Goal: Contribute content

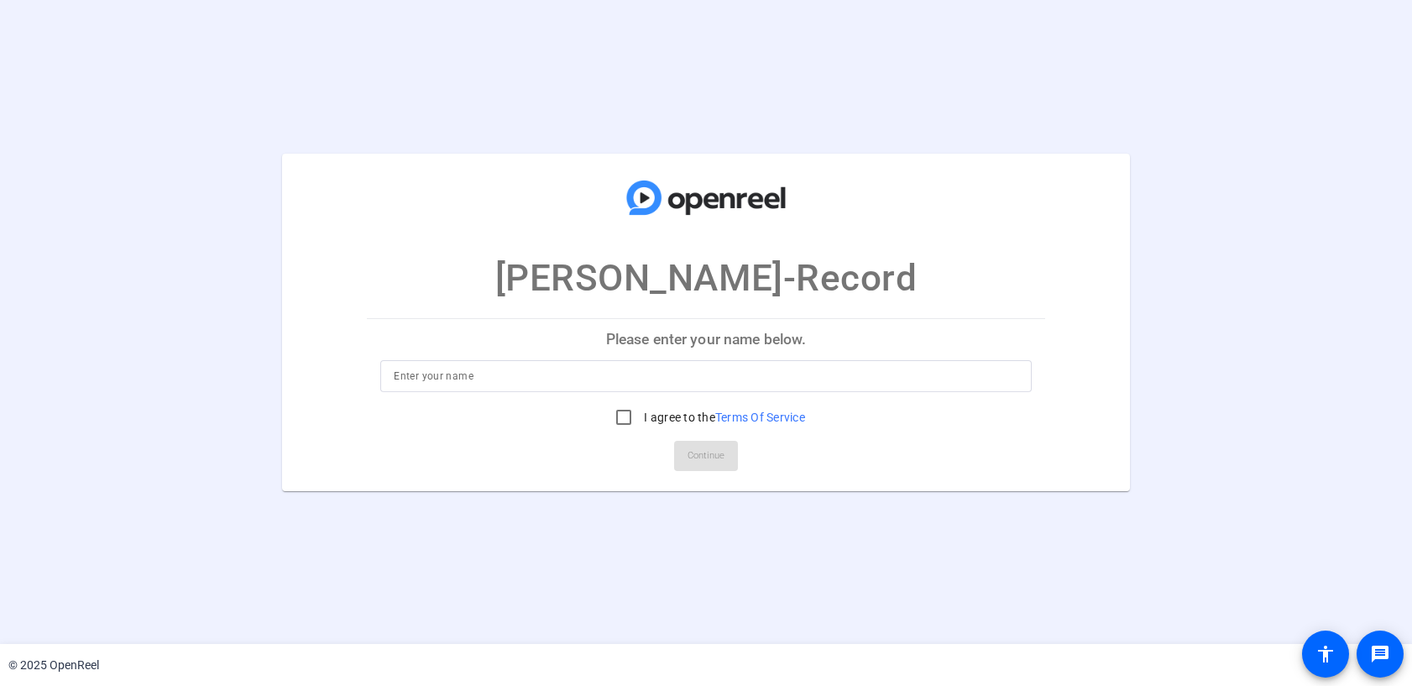
click at [498, 375] on input at bounding box center [706, 376] width 624 height 20
type input "Jem"
click at [634, 410] on input "I agree to the Terms Of Service" at bounding box center [624, 417] width 34 height 34
checkbox input "true"
click at [719, 449] on span "Continue" at bounding box center [706, 455] width 37 height 25
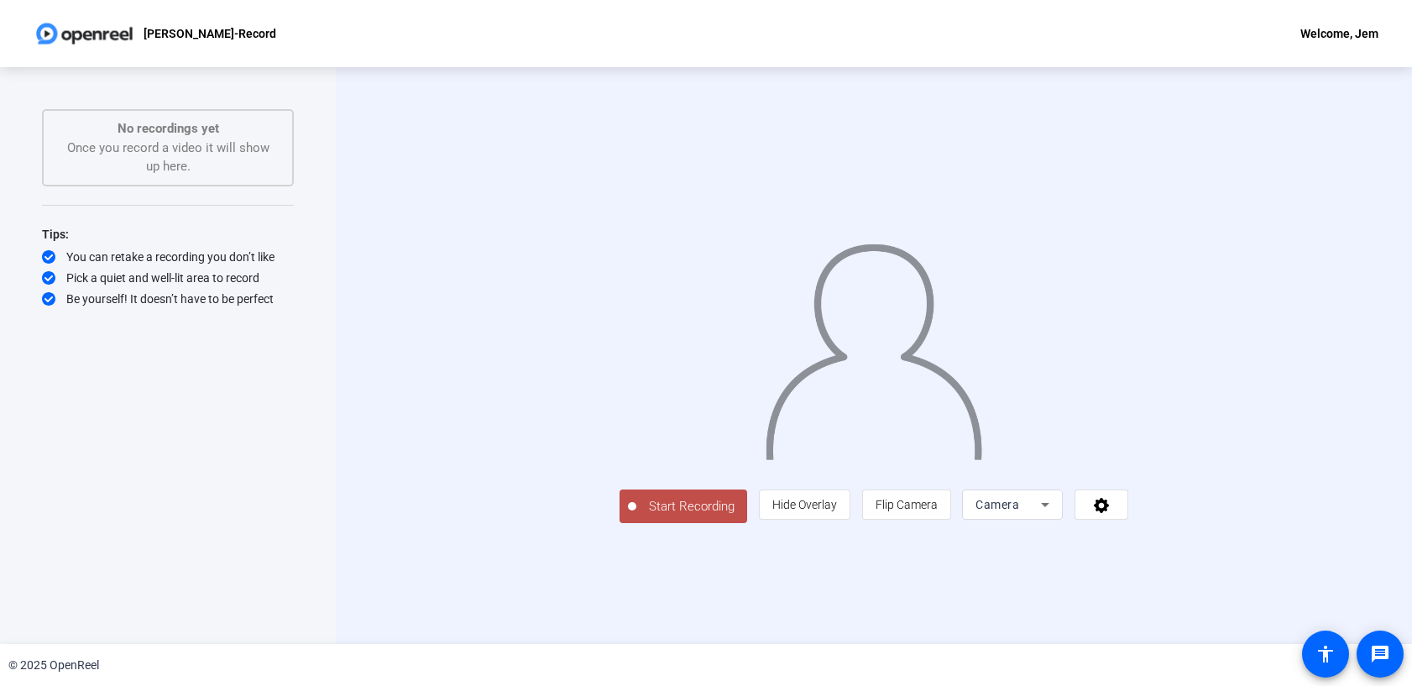
click at [1055, 515] on icon at bounding box center [1045, 505] width 20 height 20
click at [1232, 617] on div at bounding box center [706, 343] width 1412 height 686
click at [1112, 513] on icon at bounding box center [1101, 504] width 19 height 17
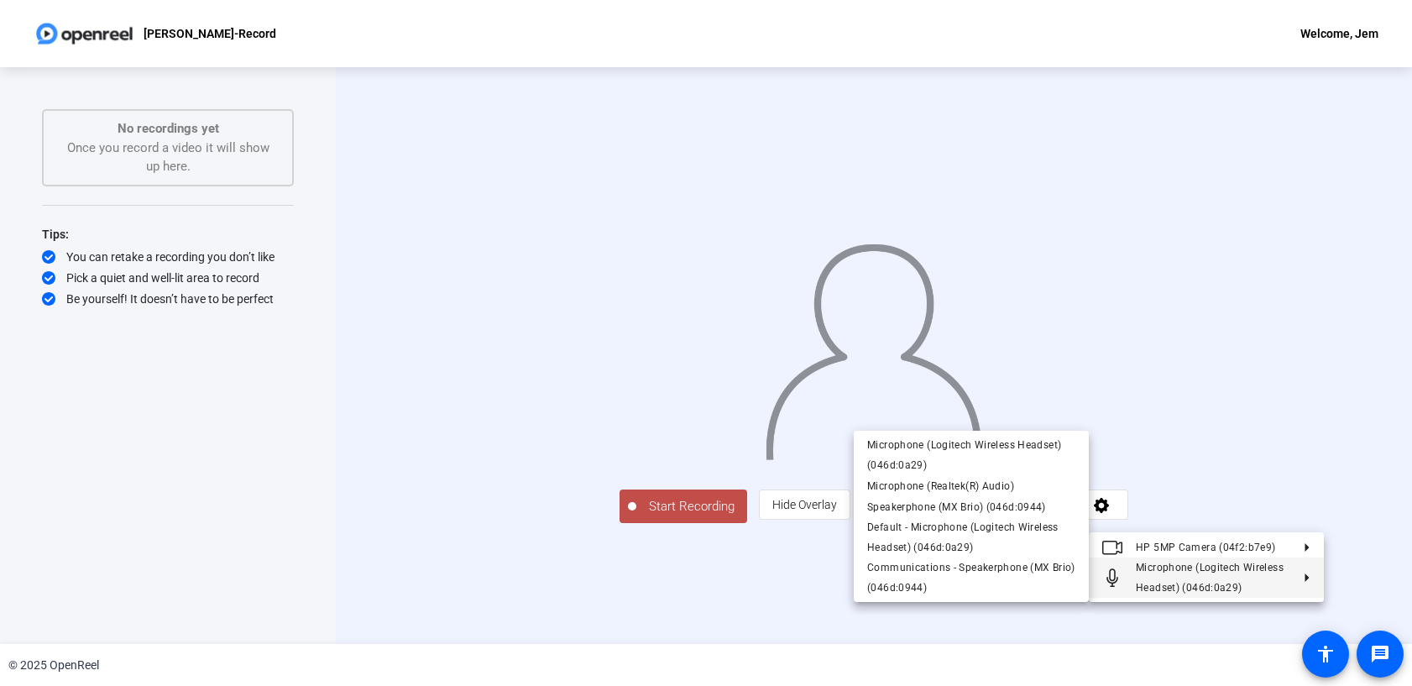
click at [628, 633] on div at bounding box center [706, 343] width 1412 height 686
